Goal: Task Accomplishment & Management: Use online tool/utility

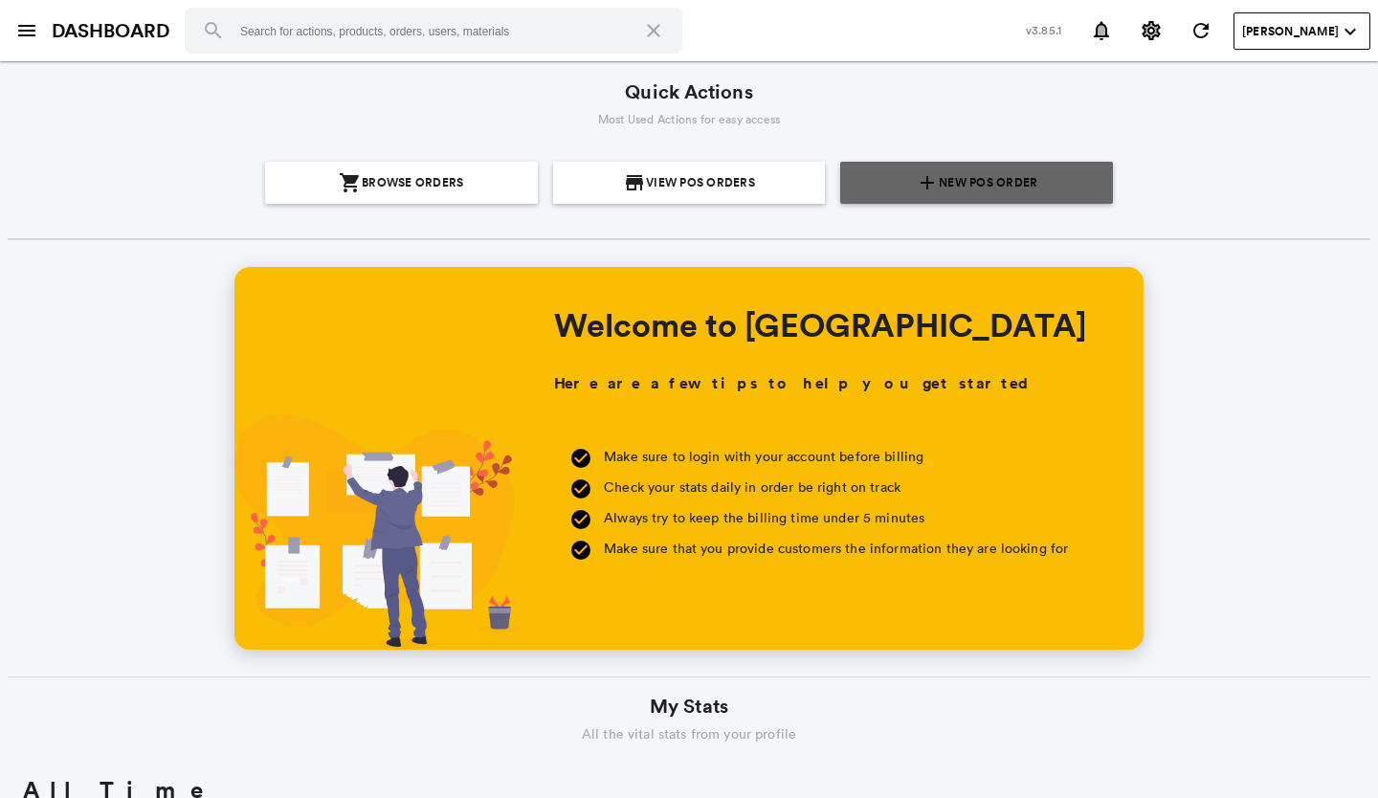
scroll to position [344, 658]
click at [948, 175] on span "New POS Order" at bounding box center [987, 183] width 99 height 42
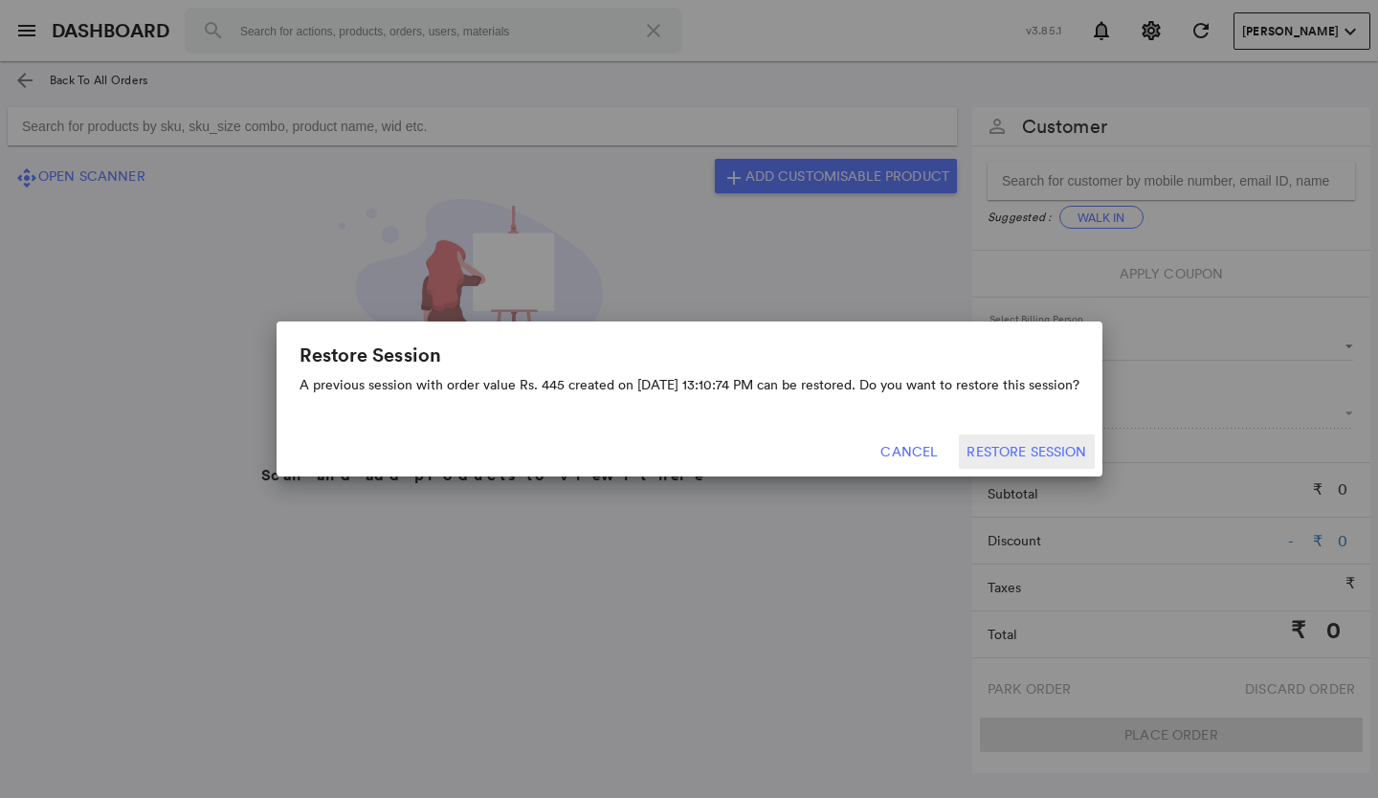
click at [935, 454] on button "Cancel" at bounding box center [909, 451] width 84 height 34
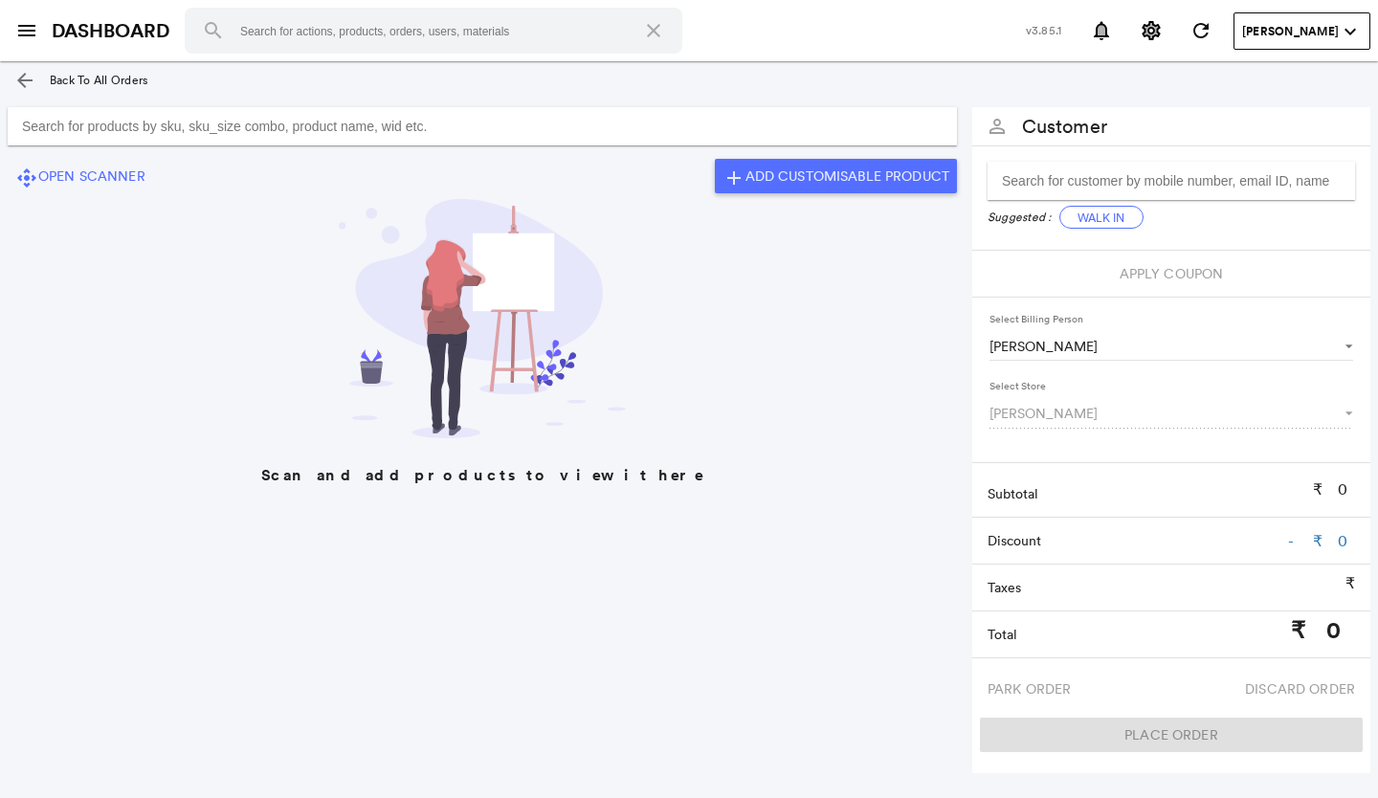
click at [21, 77] on md-icon "arrow_back" at bounding box center [24, 80] width 23 height 23
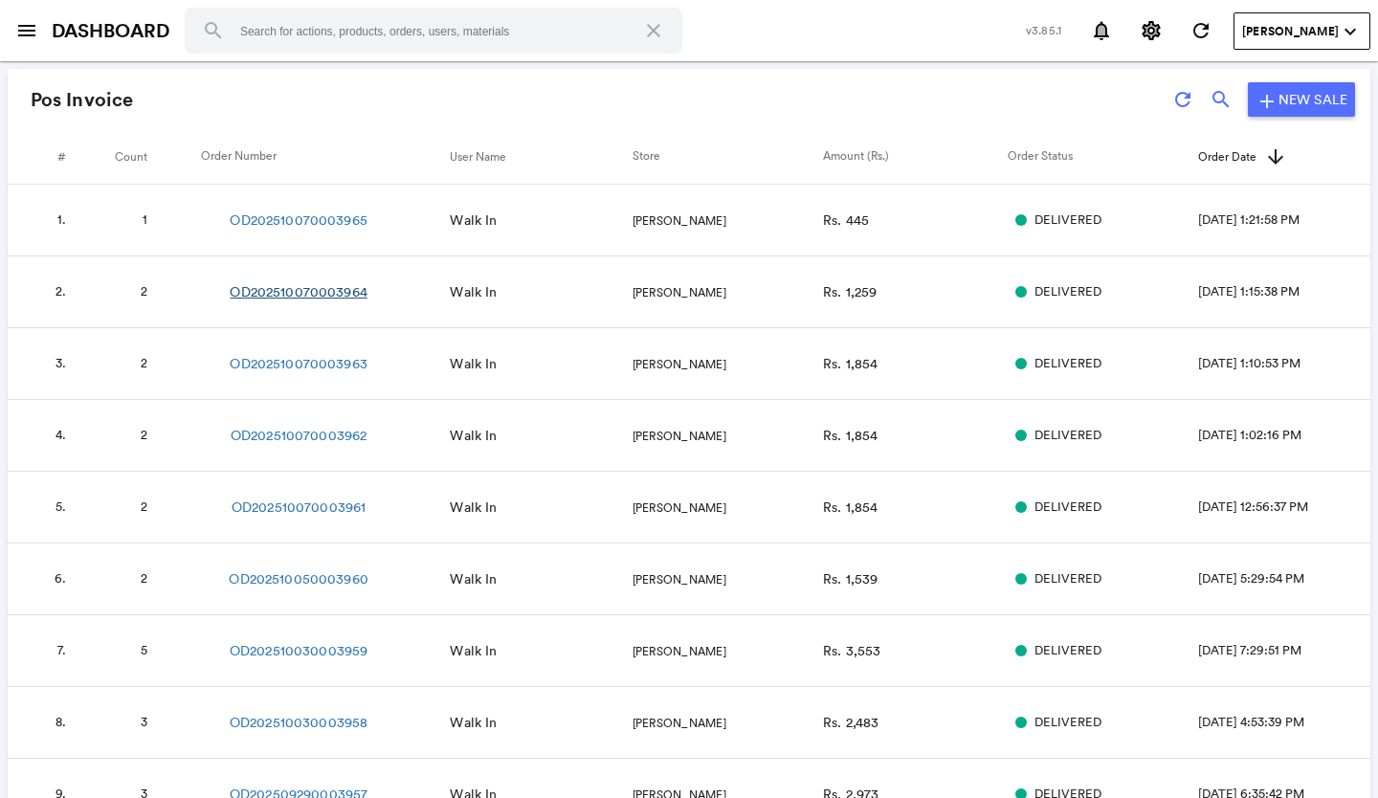
click at [342, 294] on link "OD202510070003964" at bounding box center [298, 291] width 137 height 19
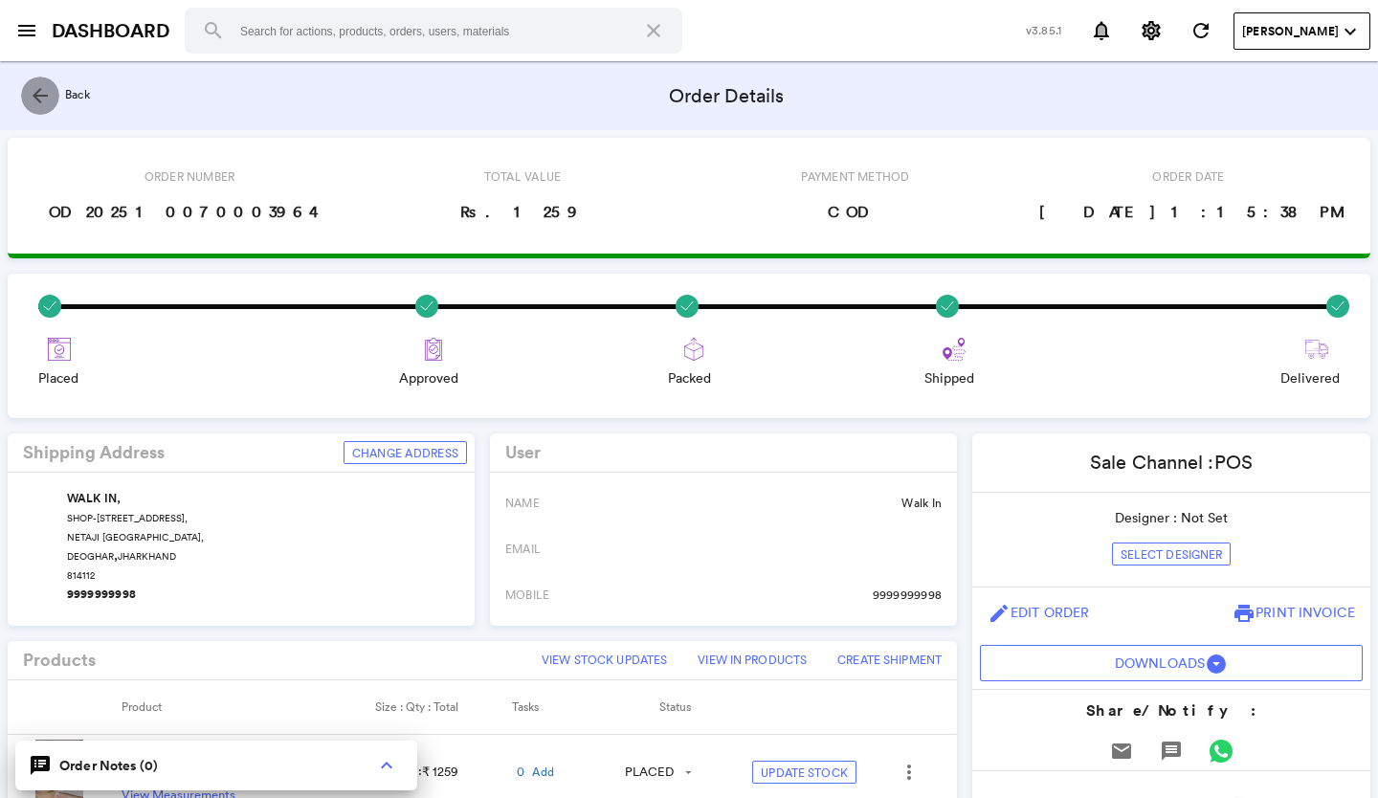
click at [42, 89] on md-icon "arrow_back" at bounding box center [40, 95] width 23 height 23
